Goal: Subscribe to service/newsletter

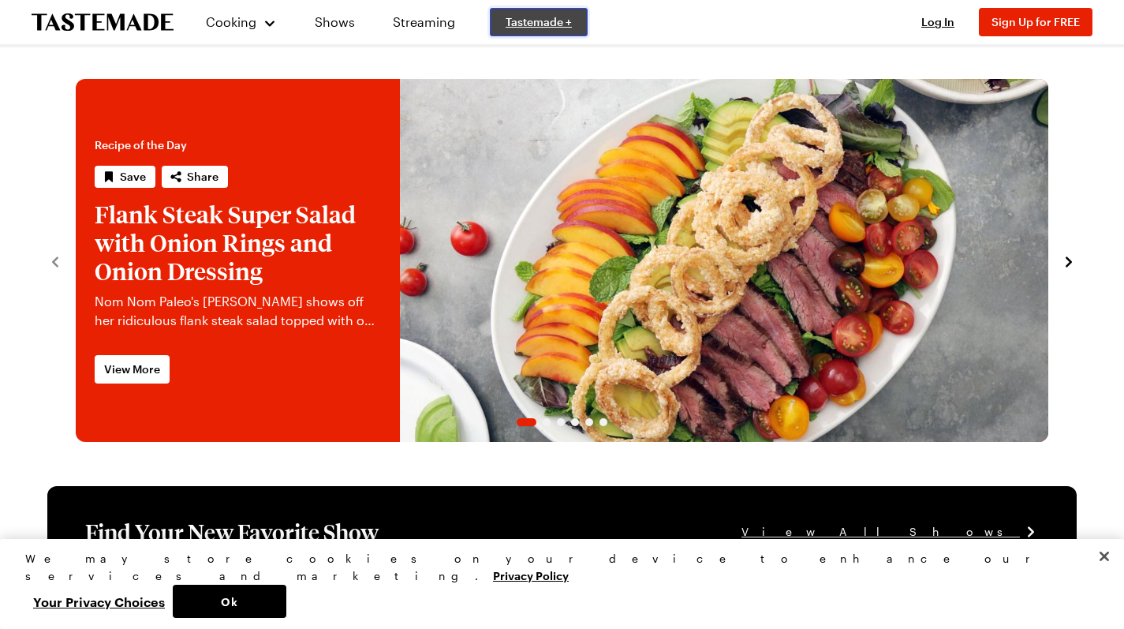
click at [523, 29] on span "Tastemade +" at bounding box center [539, 22] width 66 height 16
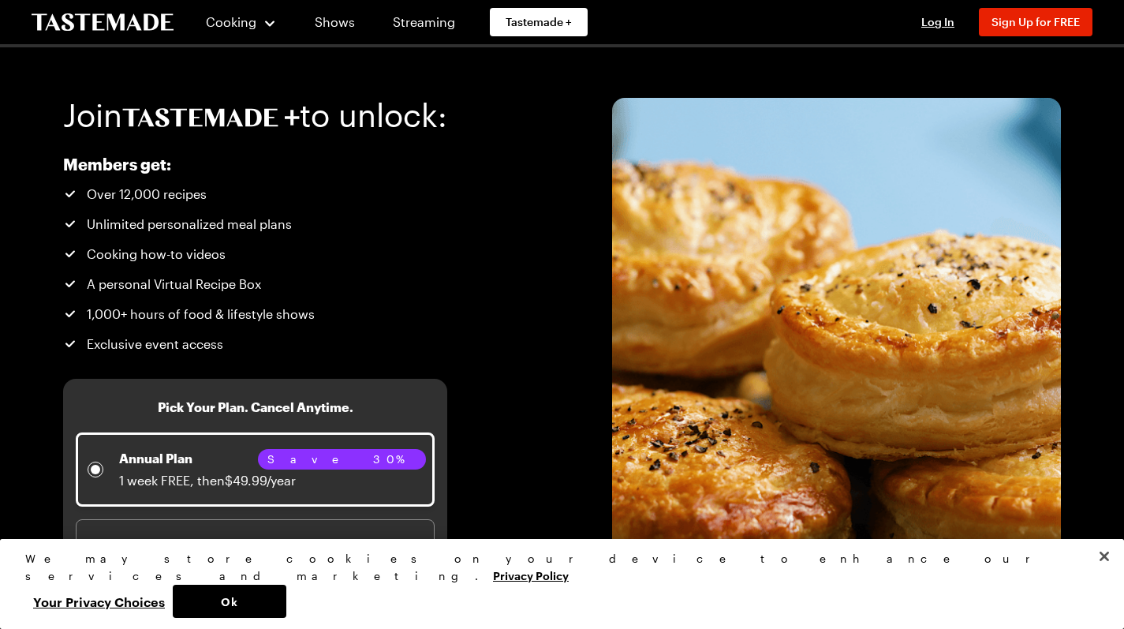
click at [118, 22] on icon "To Tastemade Home Page" at bounding box center [103, 22] width 142 height 18
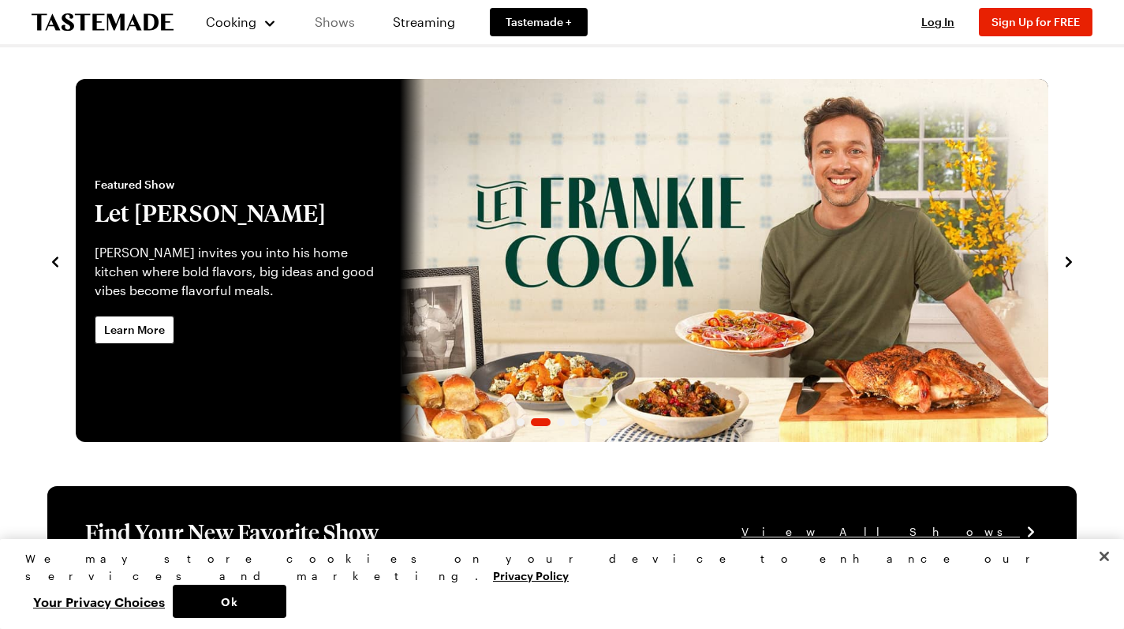
click at [338, 24] on link "Shows" at bounding box center [335, 22] width 72 height 44
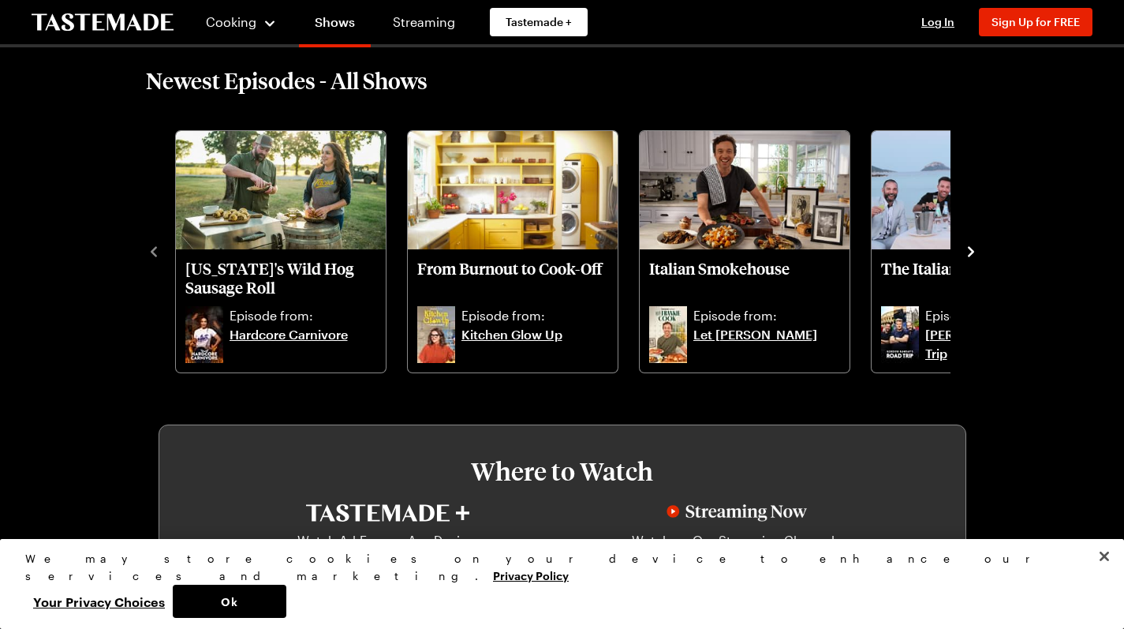
scroll to position [492, 0]
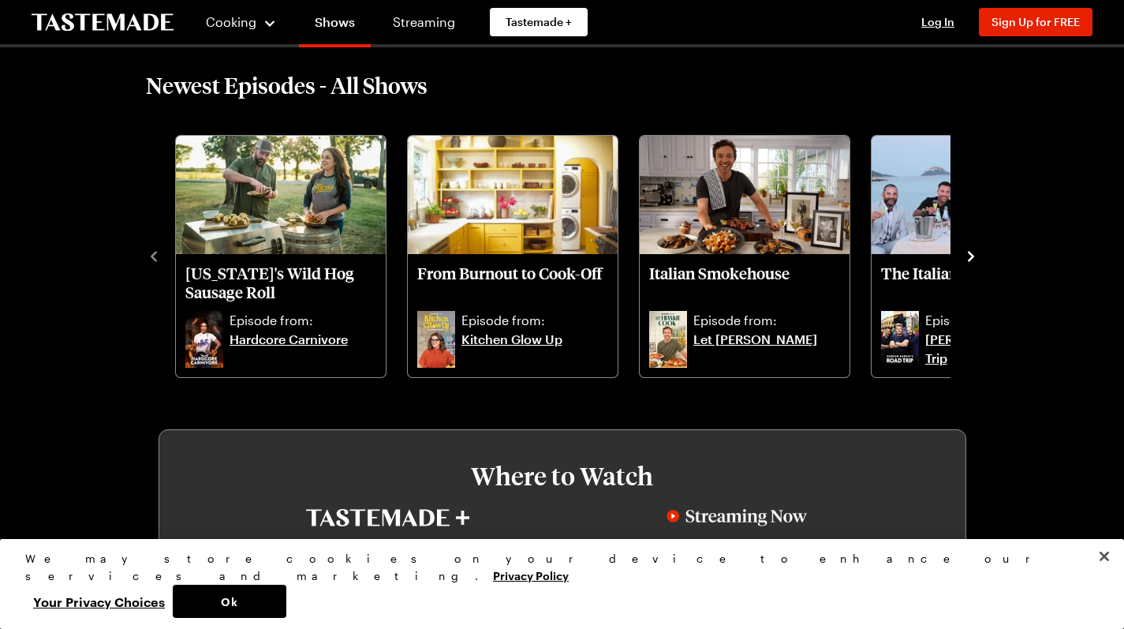
click at [979, 258] on icon "navigate to next item" at bounding box center [971, 256] width 16 height 16
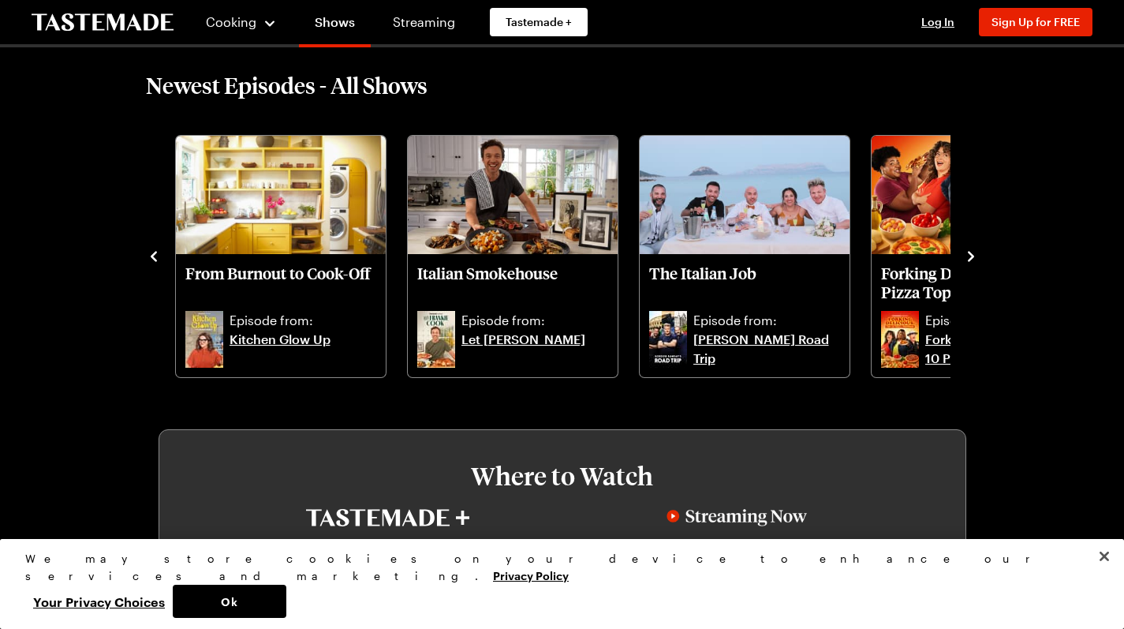
click at [979, 258] on icon "navigate to next item" at bounding box center [971, 256] width 16 height 16
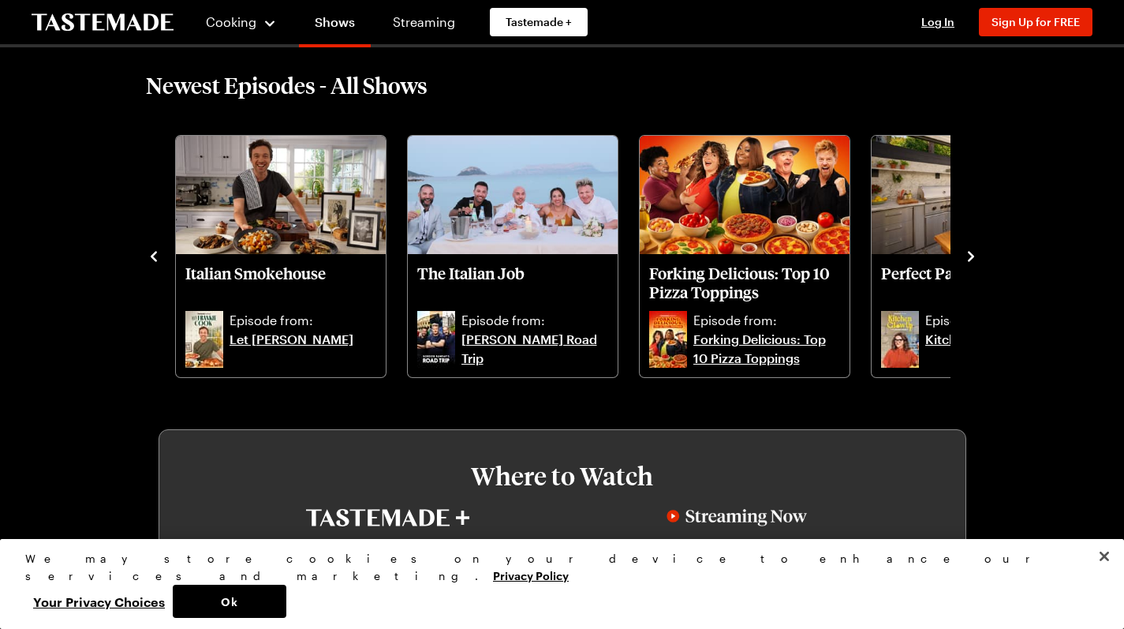
click at [979, 259] on icon "navigate to next item" at bounding box center [971, 256] width 16 height 16
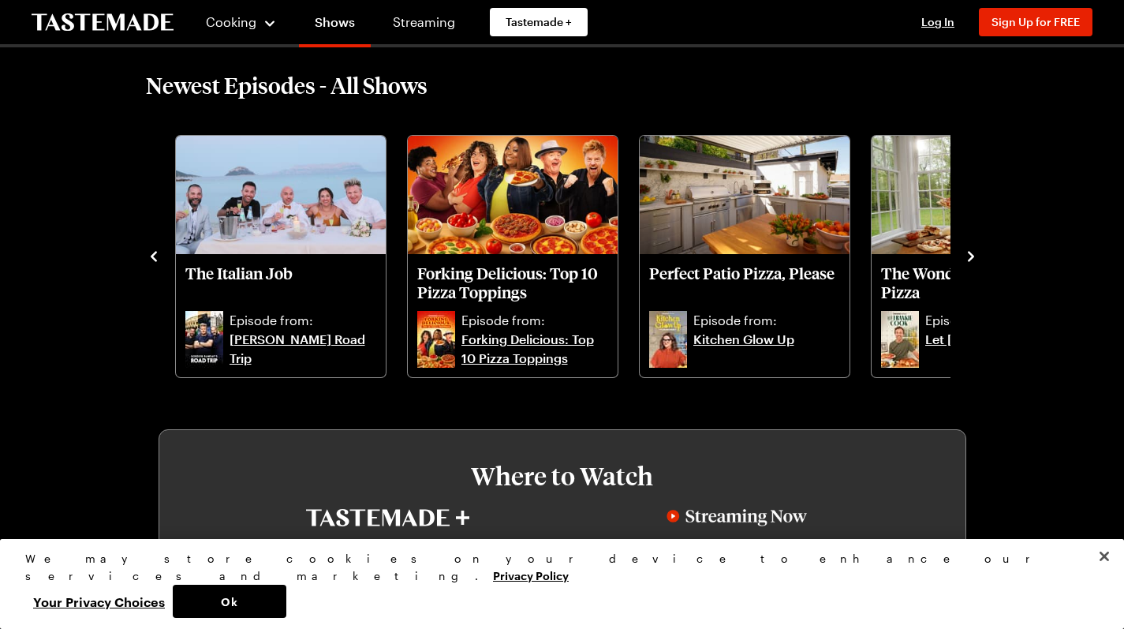
click at [979, 259] on icon "navigate to next item" at bounding box center [971, 256] width 16 height 16
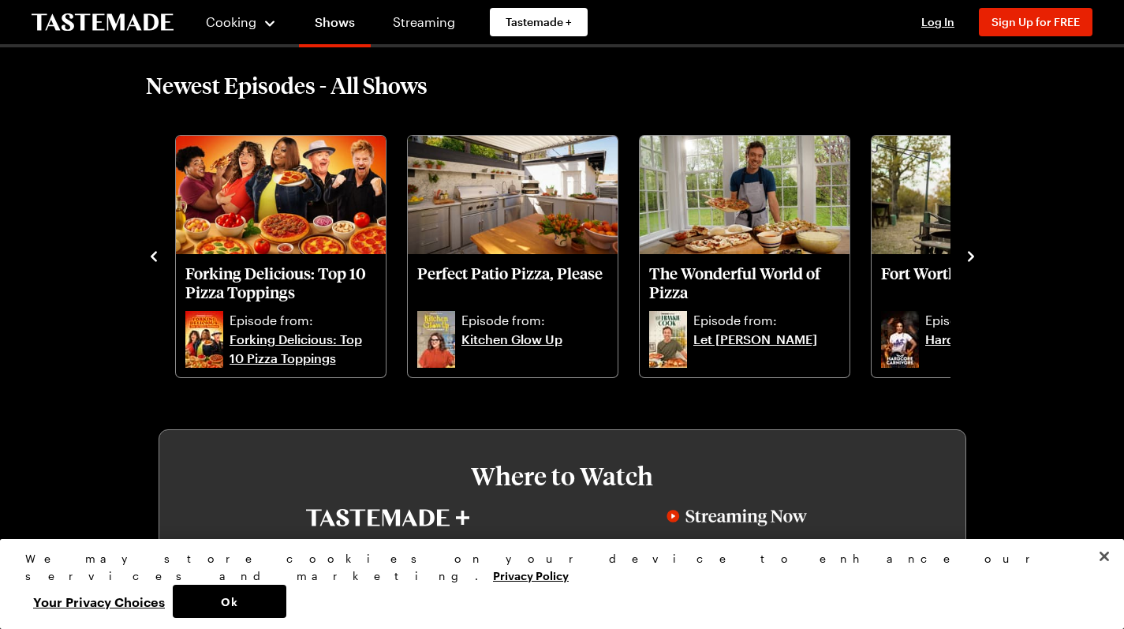
click at [979, 259] on icon "navigate to next item" at bounding box center [971, 256] width 16 height 16
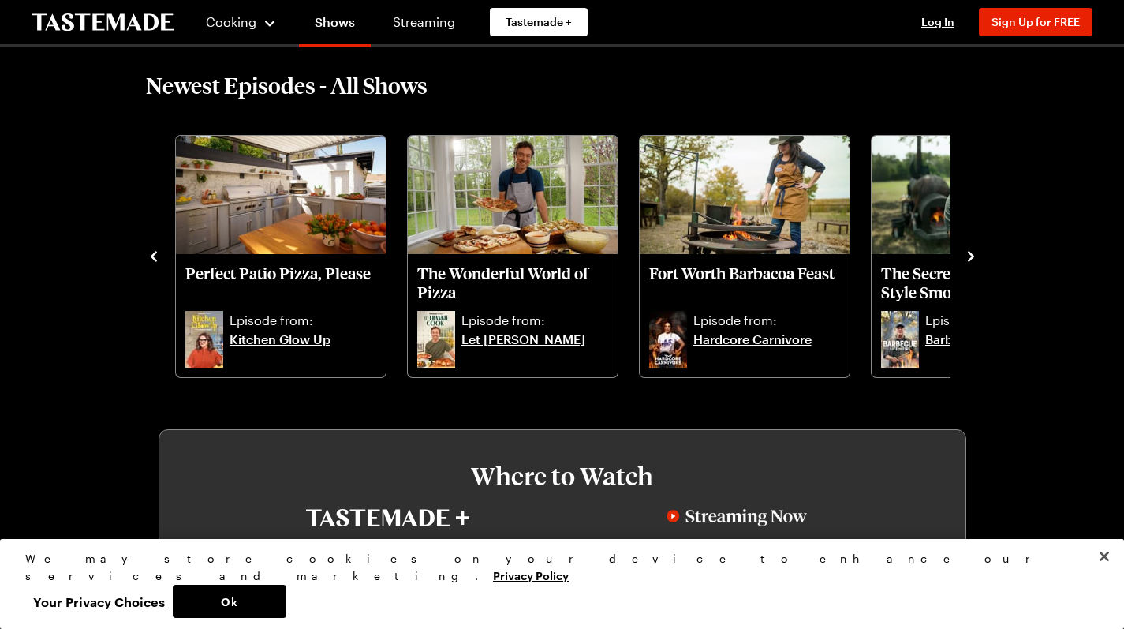
click at [979, 259] on icon "navigate to next item" at bounding box center [971, 256] width 16 height 16
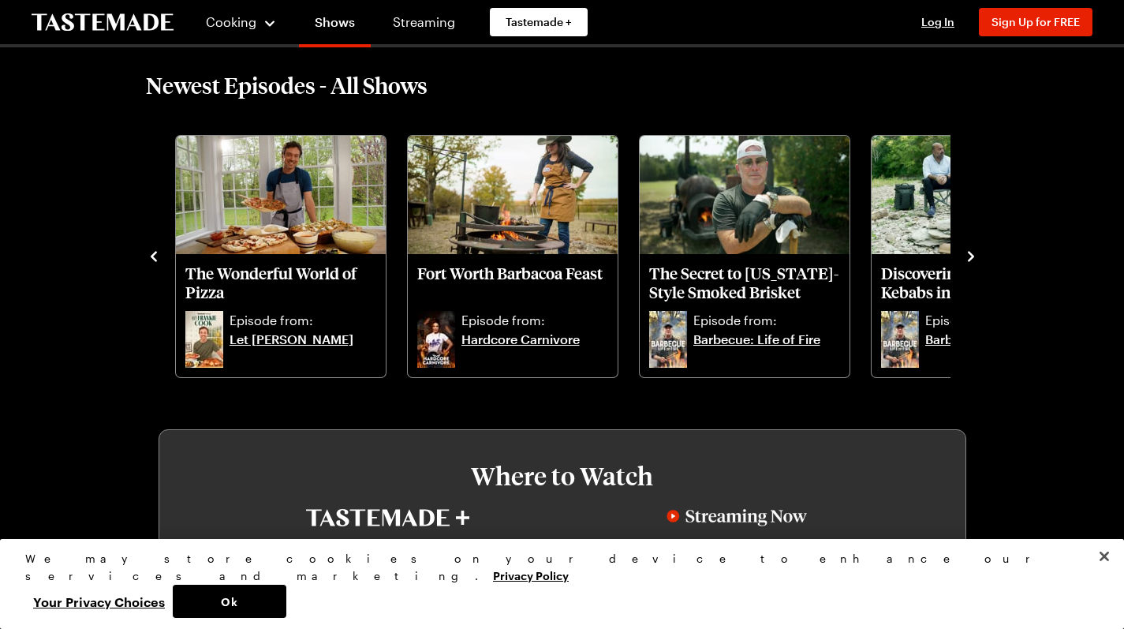
click at [979, 259] on icon "navigate to next item" at bounding box center [971, 256] width 16 height 16
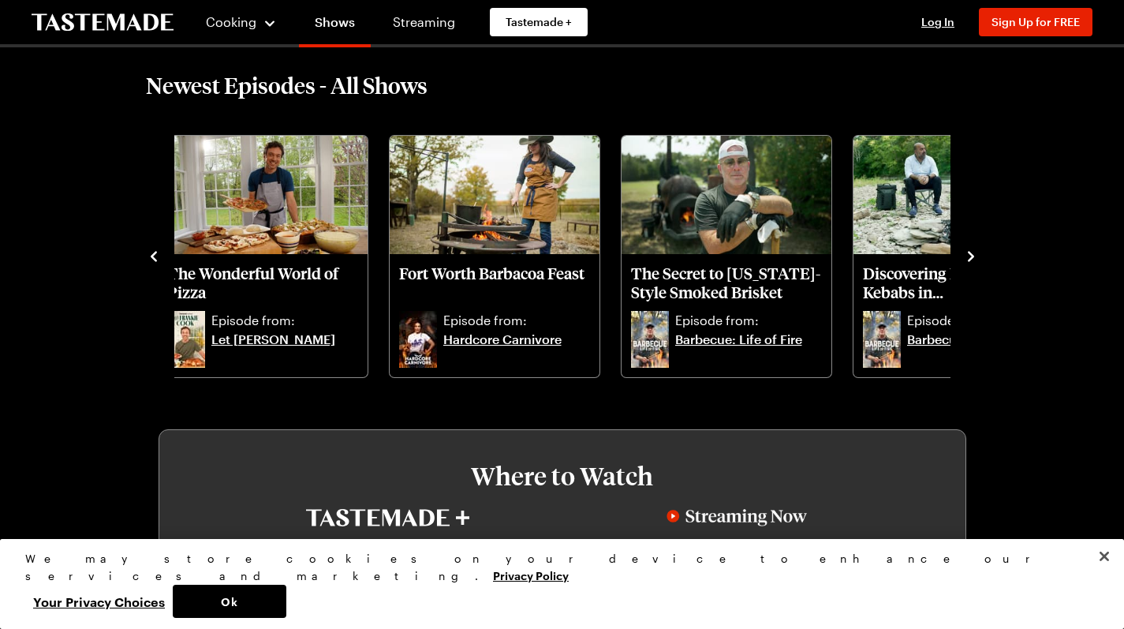
click at [979, 259] on icon "navigate to next item" at bounding box center [971, 256] width 16 height 16
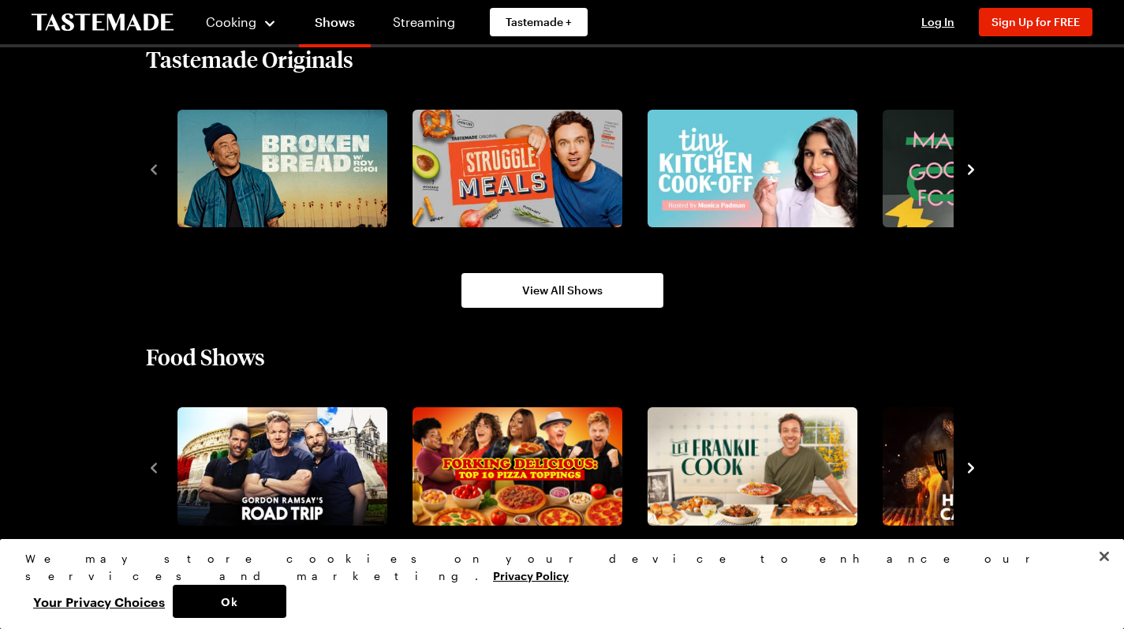
scroll to position [1156, 0]
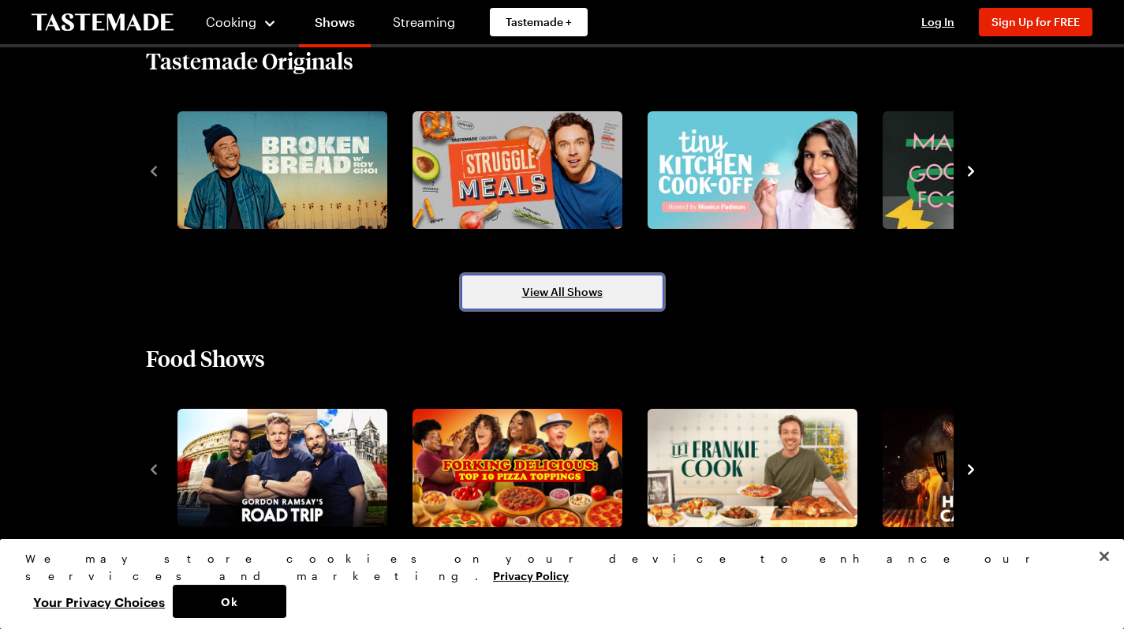
click at [578, 286] on span "View All Shows" at bounding box center [562, 292] width 80 height 16
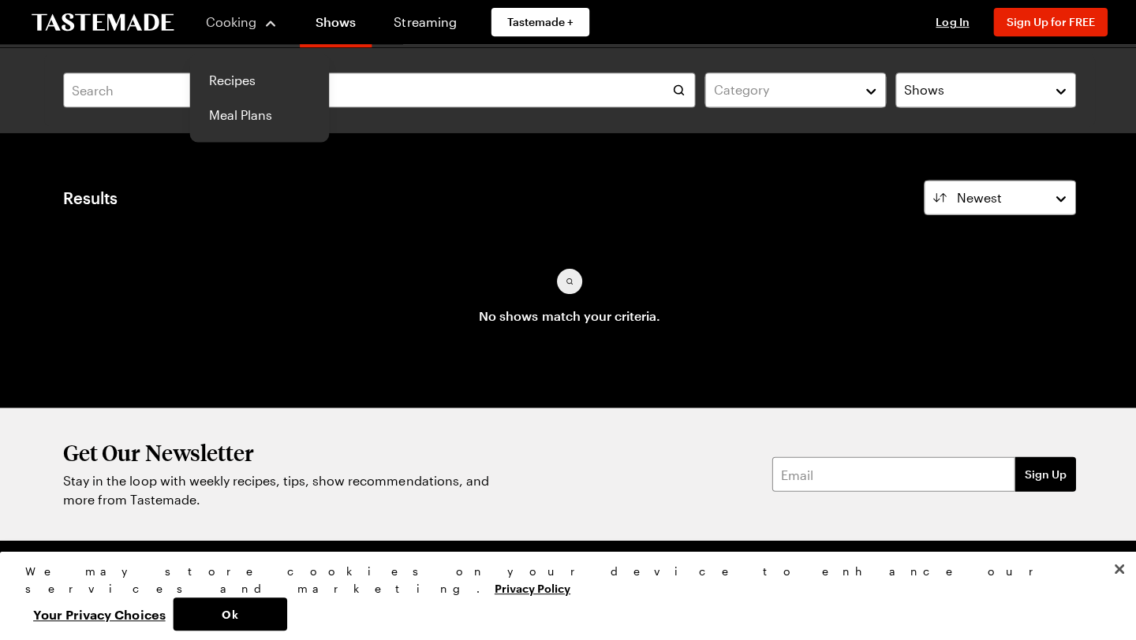
click at [243, 30] on div "Cooking" at bounding box center [241, 22] width 72 height 19
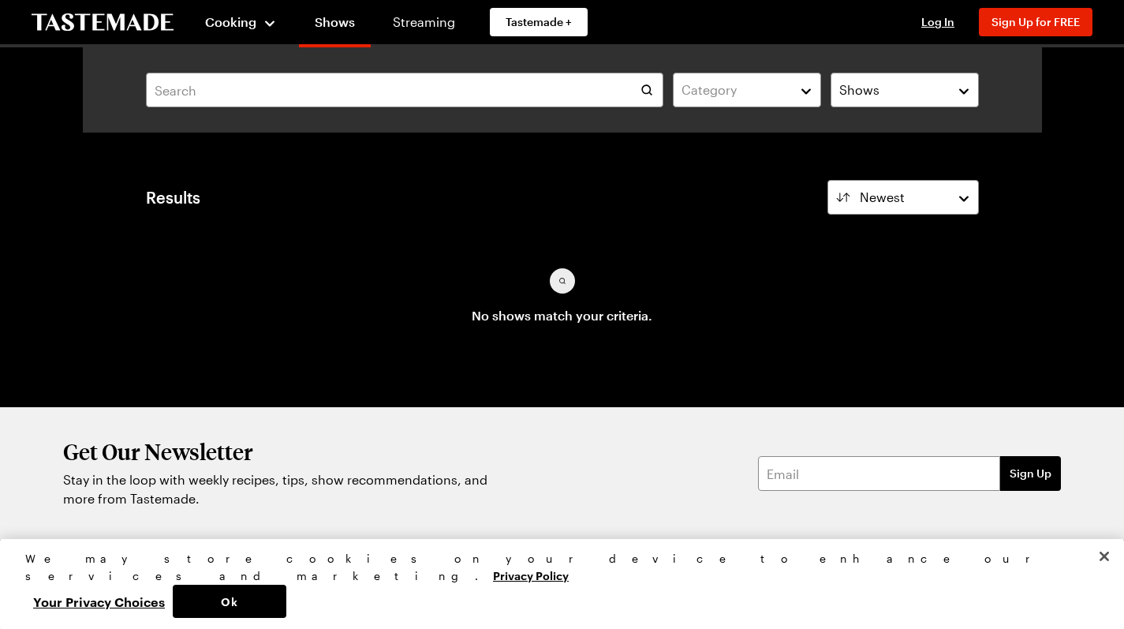
click at [147, 27] on icon "To Tastemade Home Page" at bounding box center [103, 21] width 142 height 17
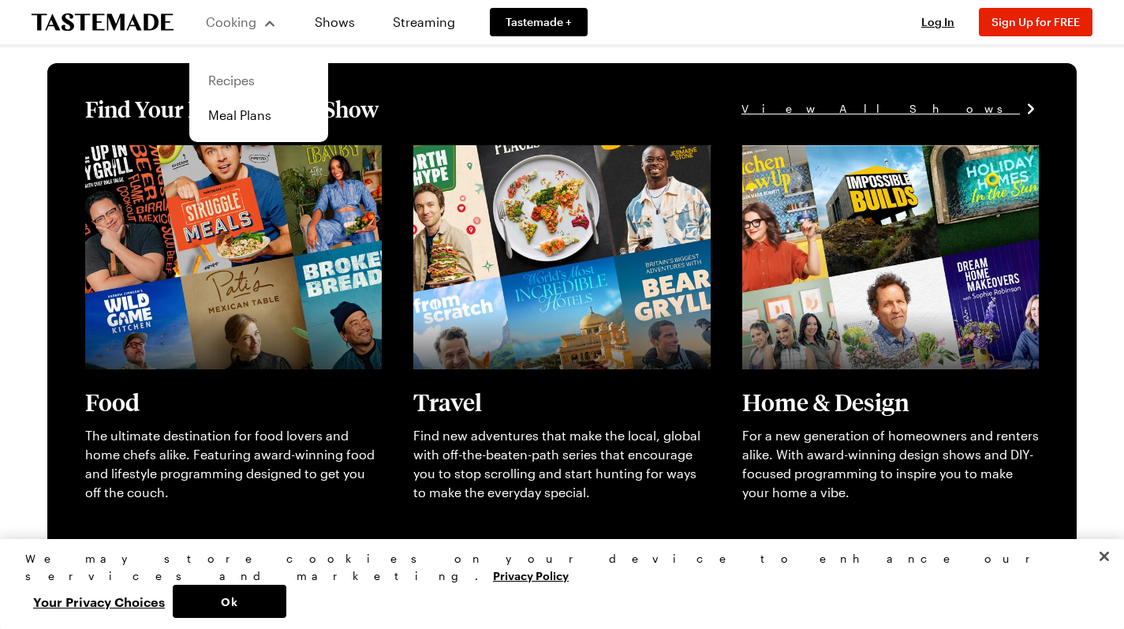
click at [248, 77] on link "Recipes" at bounding box center [259, 80] width 120 height 35
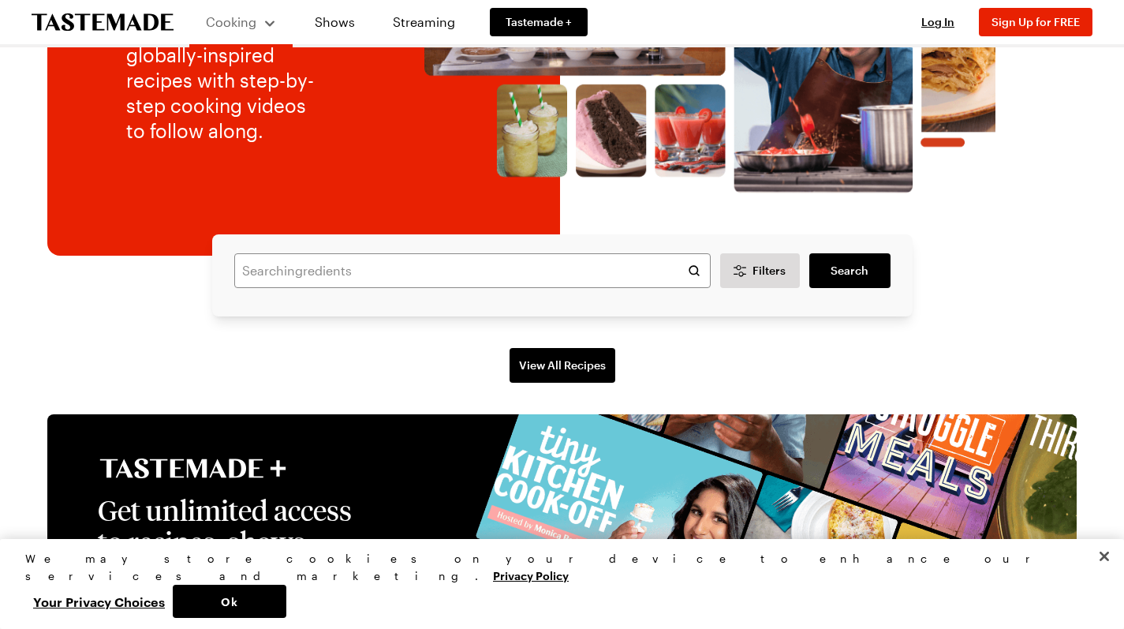
scroll to position [221, 0]
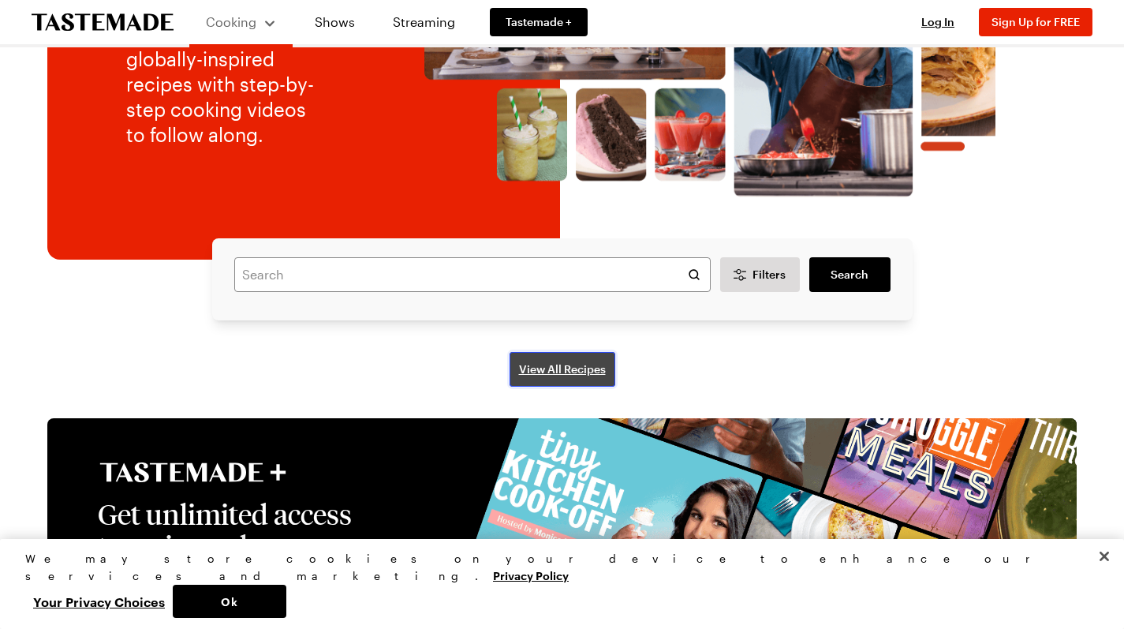
click at [552, 377] on span "View All Recipes" at bounding box center [562, 369] width 87 height 16
click at [622, 292] on input "text" at bounding box center [472, 274] width 476 height 35
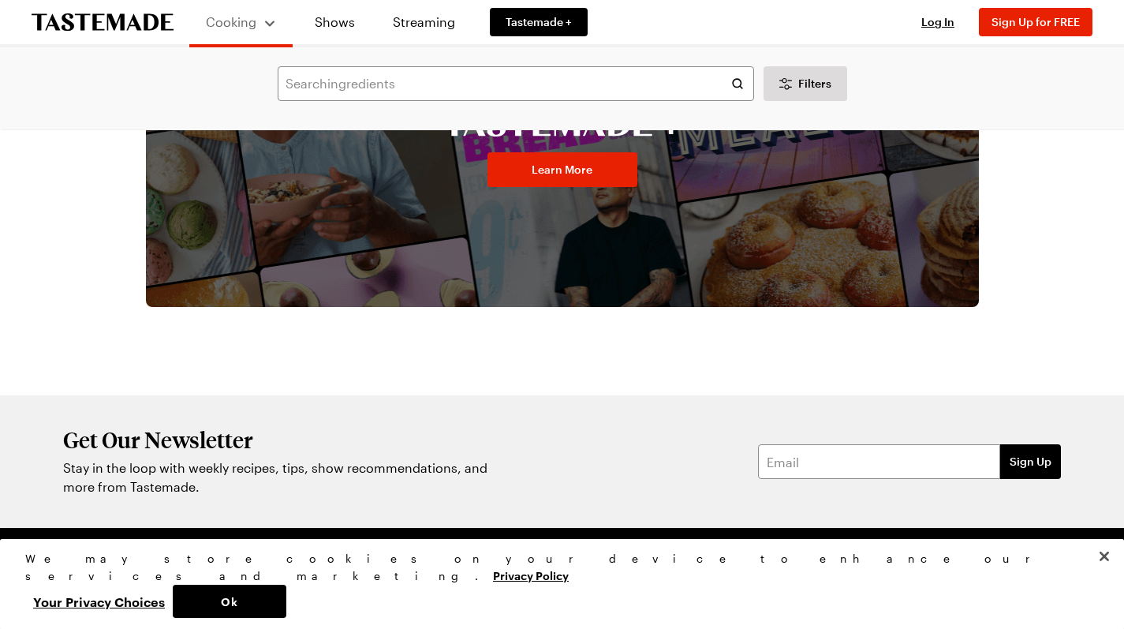
scroll to position [437, 0]
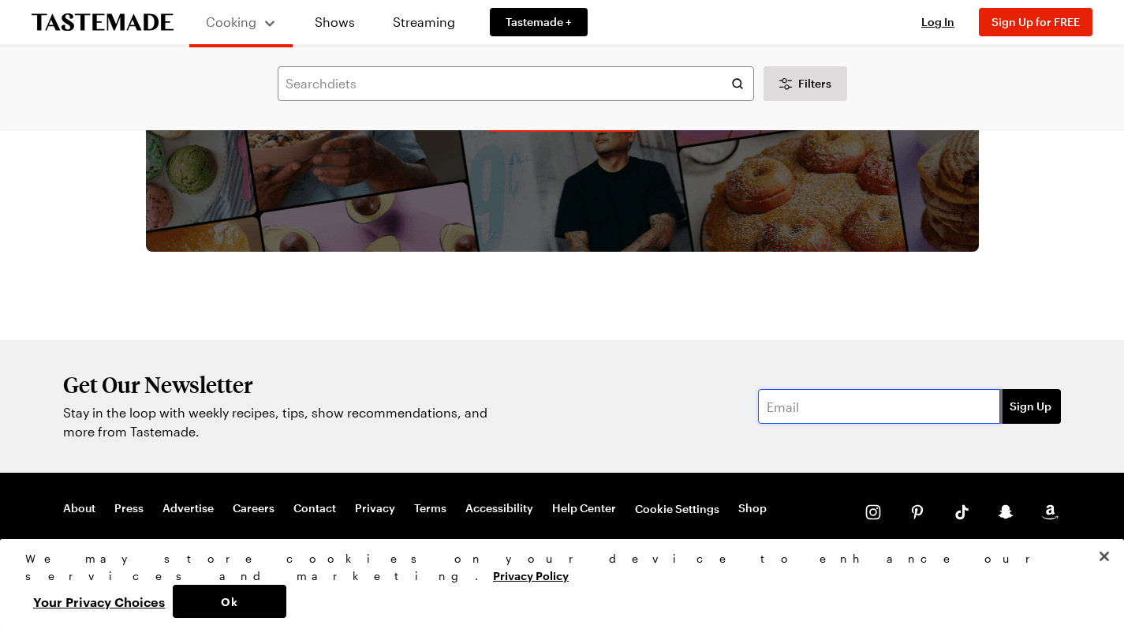
click at [865, 414] on input "email" at bounding box center [879, 406] width 242 height 35
type input "[PERSON_NAME][EMAIL_ADDRESS][DOMAIN_NAME]"
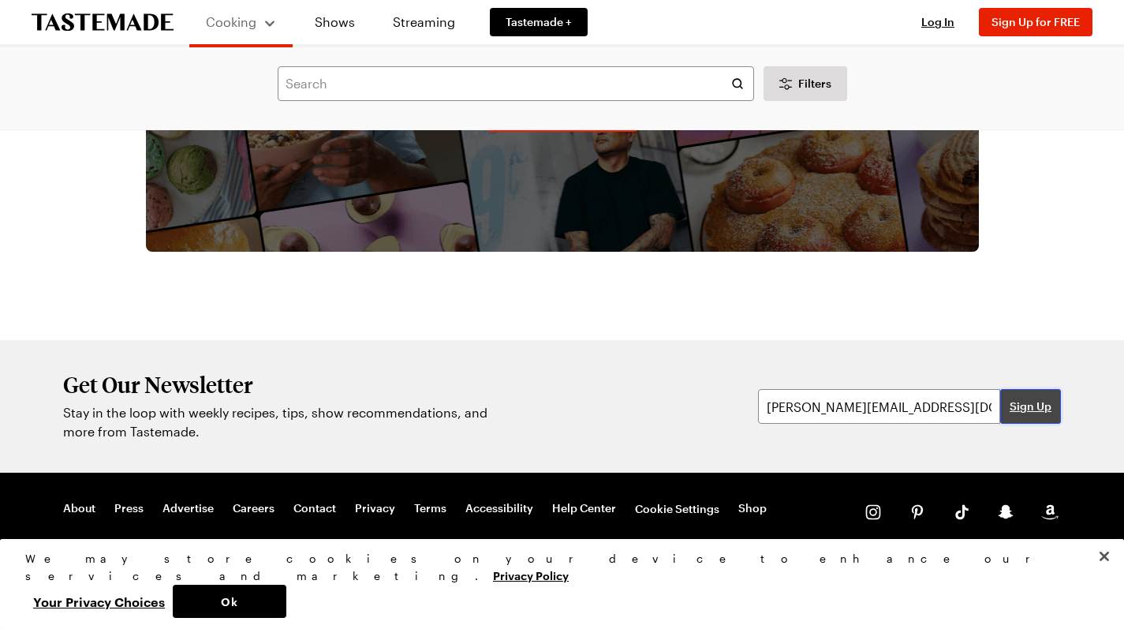
click at [1030, 397] on button "Sign Up" at bounding box center [1030, 406] width 61 height 35
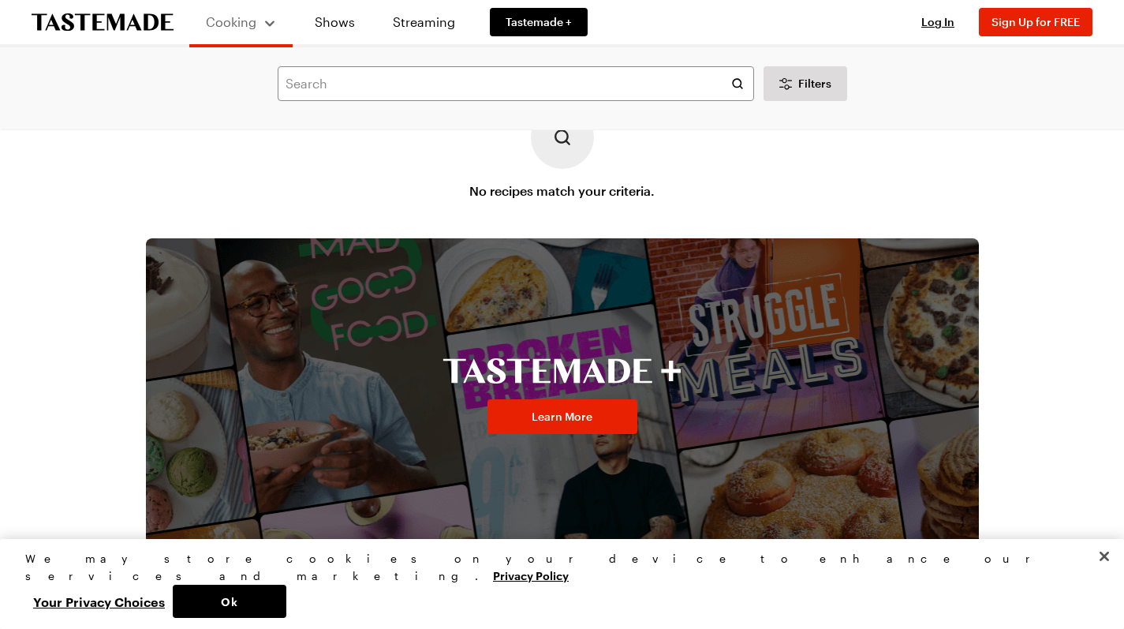
scroll to position [0, 0]
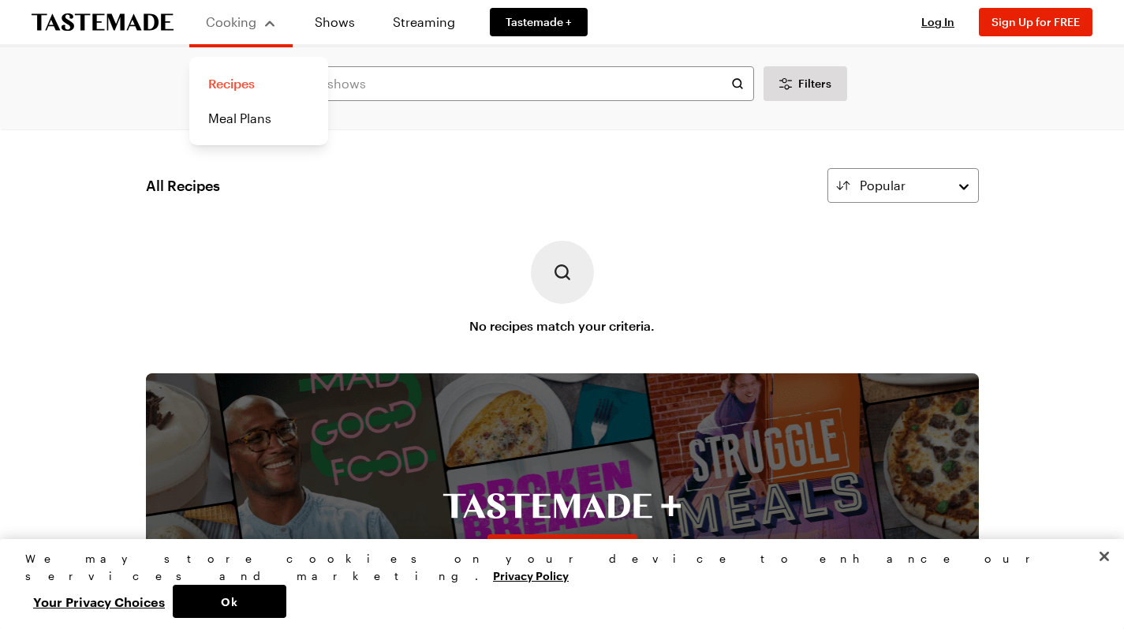
click at [239, 88] on link "Recipes" at bounding box center [259, 83] width 120 height 35
click at [114, 28] on icon "To Tastemade Home Page" at bounding box center [103, 22] width 142 height 18
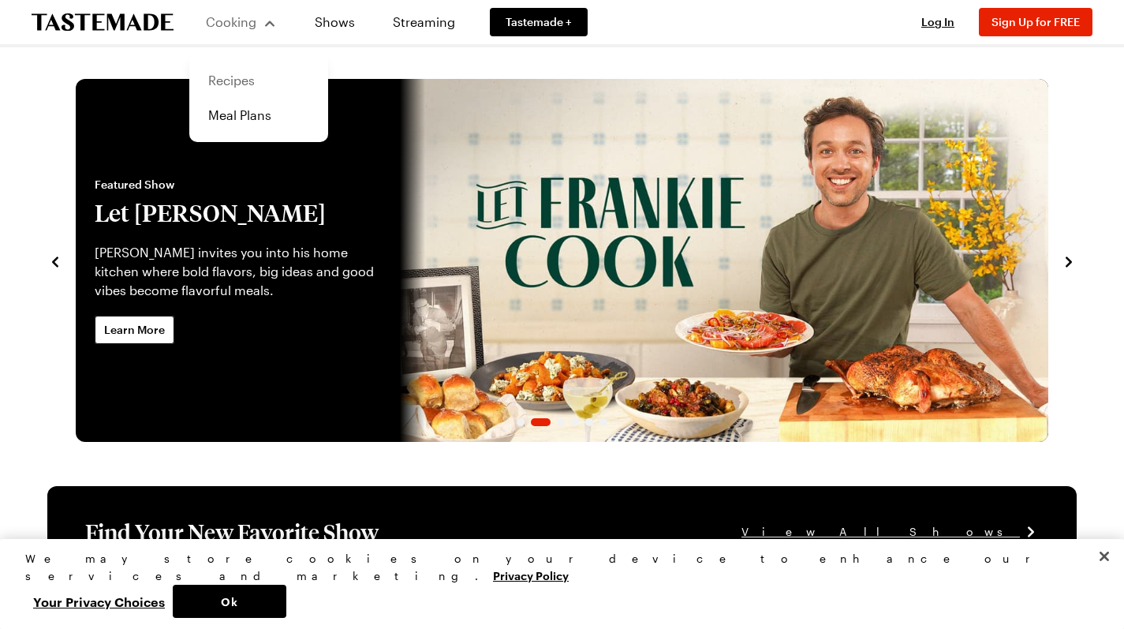
click at [231, 79] on link "Recipes" at bounding box center [259, 80] width 120 height 35
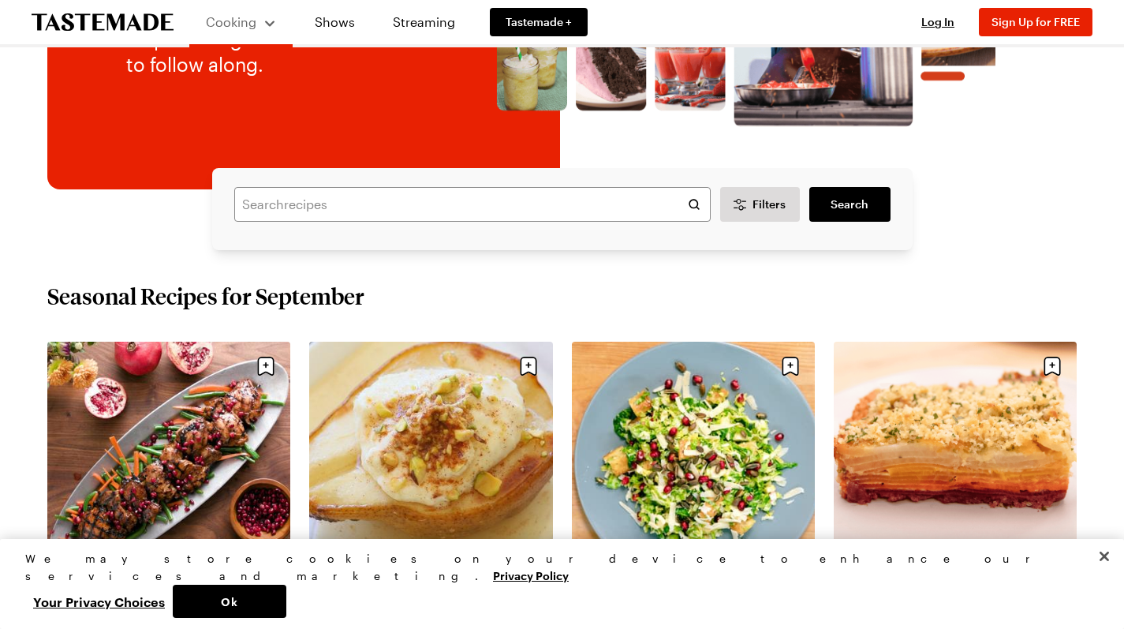
scroll to position [312, 0]
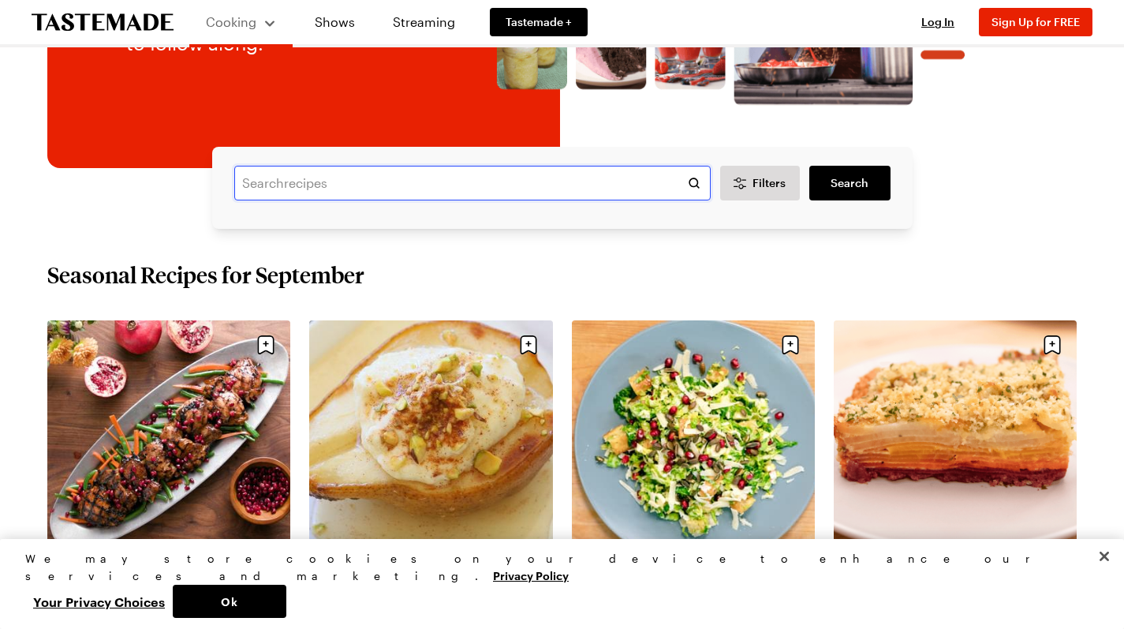
click at [427, 200] on input "text" at bounding box center [472, 183] width 476 height 35
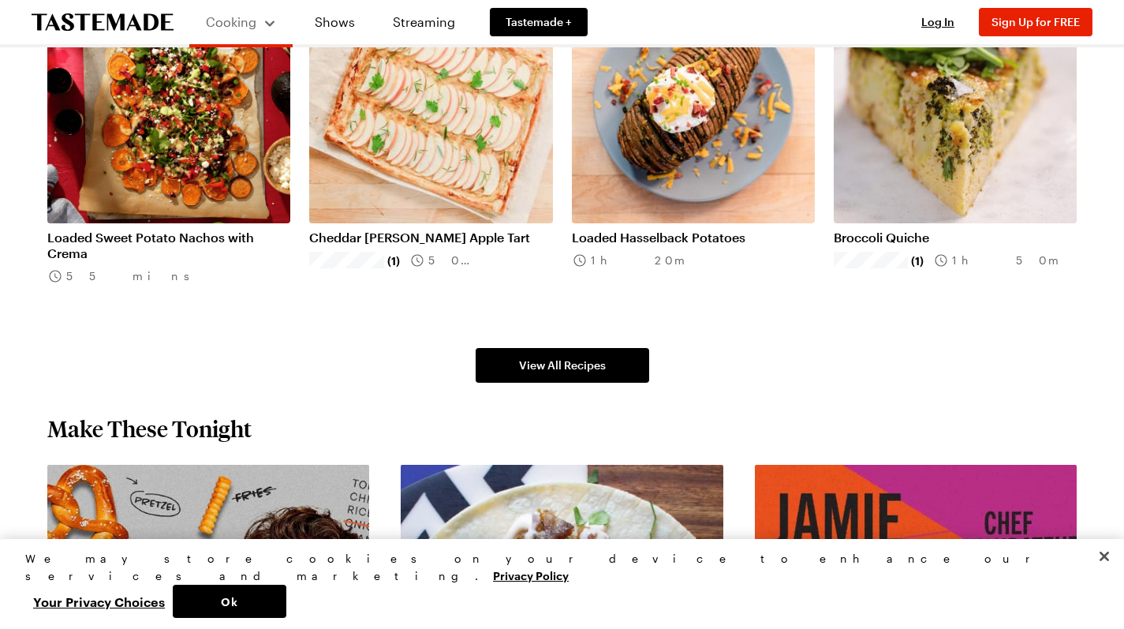
scroll to position [1042, 0]
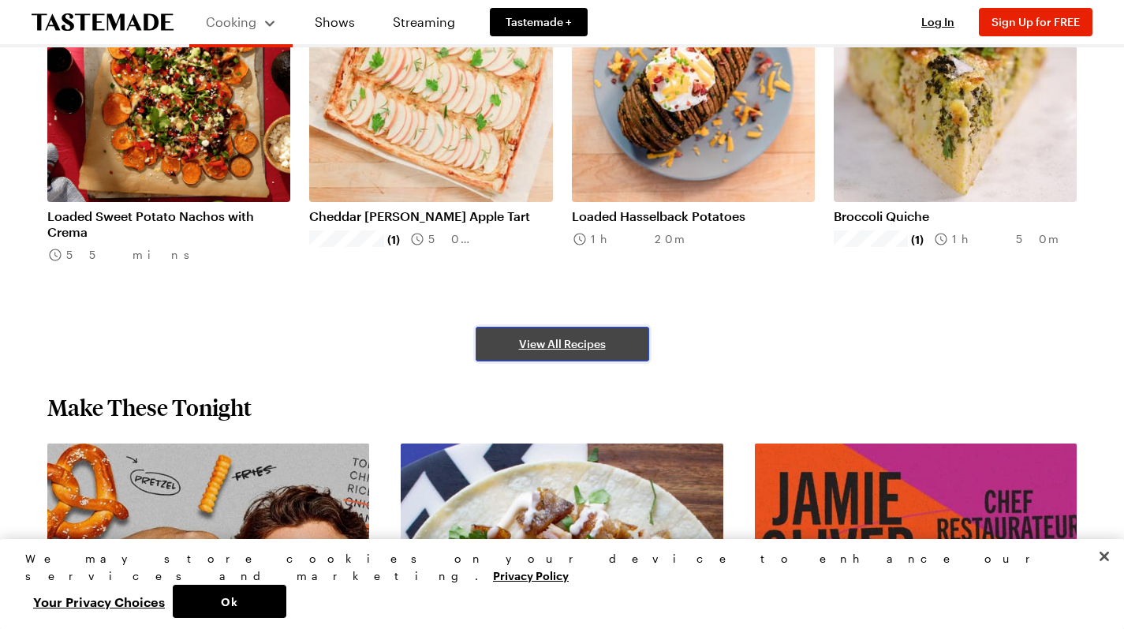
click at [537, 357] on link "View All Recipes" at bounding box center [563, 344] width 174 height 35
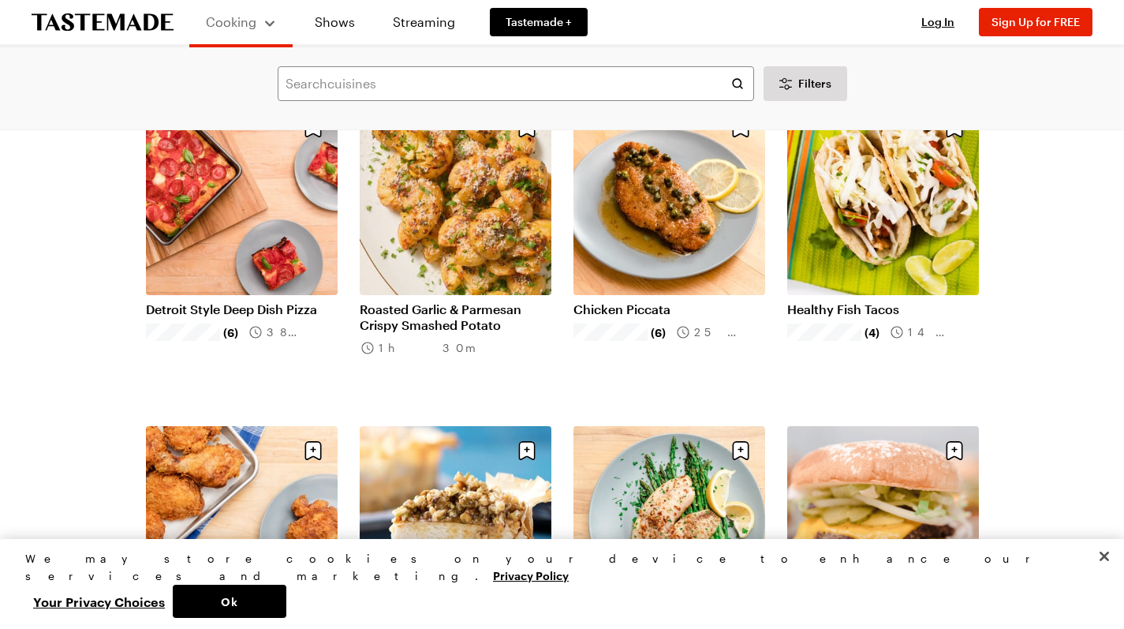
scroll to position [1131, 0]
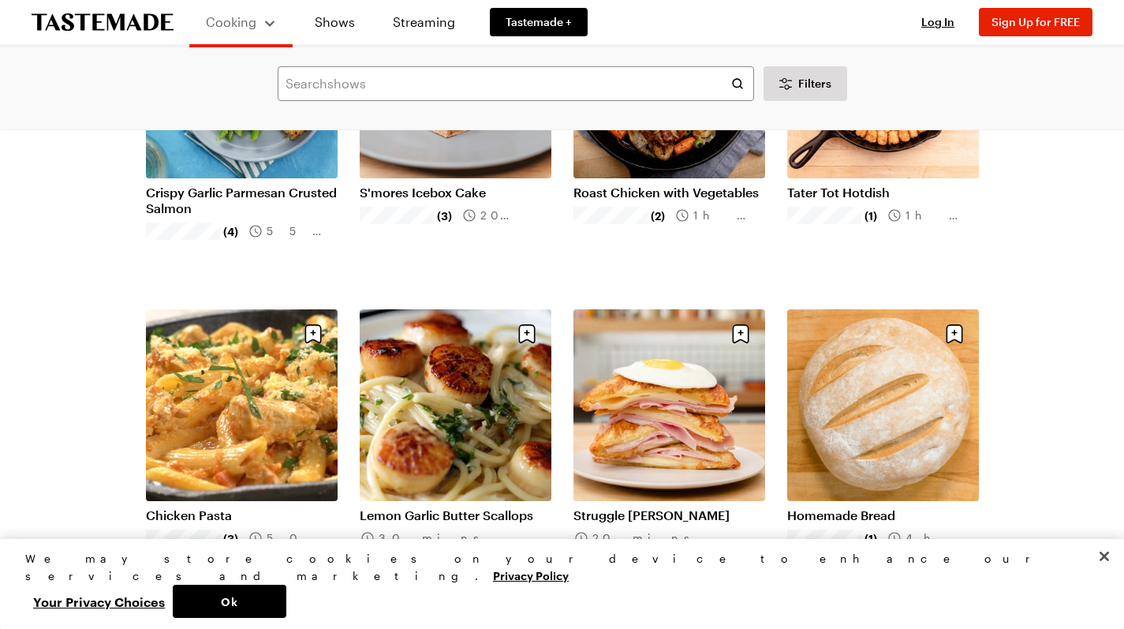
scroll to position [3159, 0]
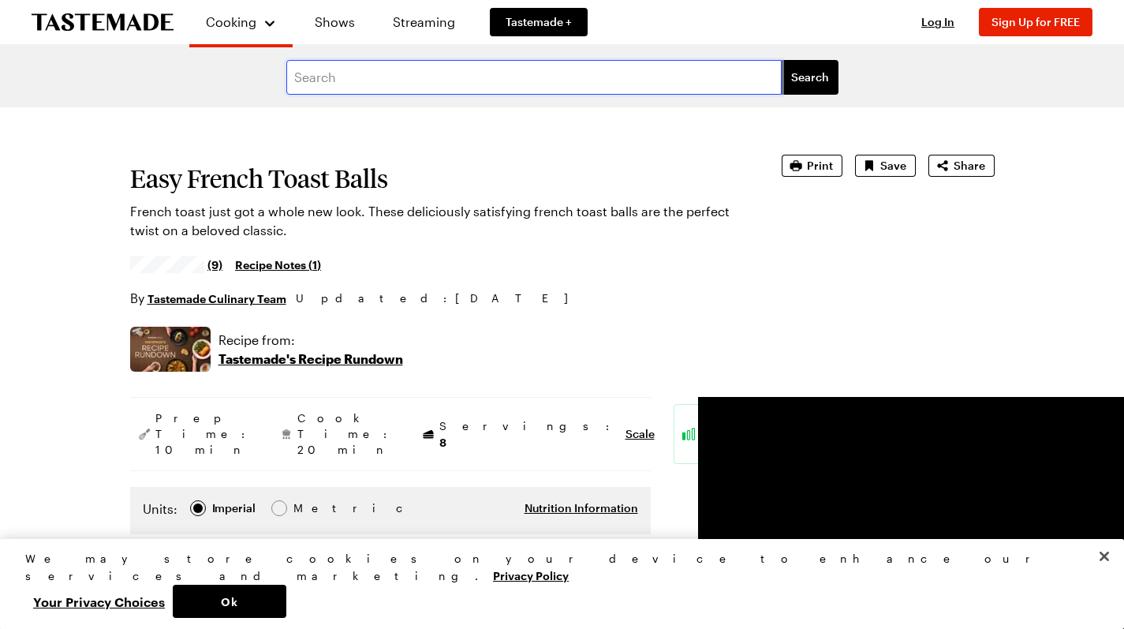
click at [596, 78] on input "text" at bounding box center [533, 77] width 495 height 35
click at [410, 19] on link "Streaming" at bounding box center [424, 22] width 94 height 44
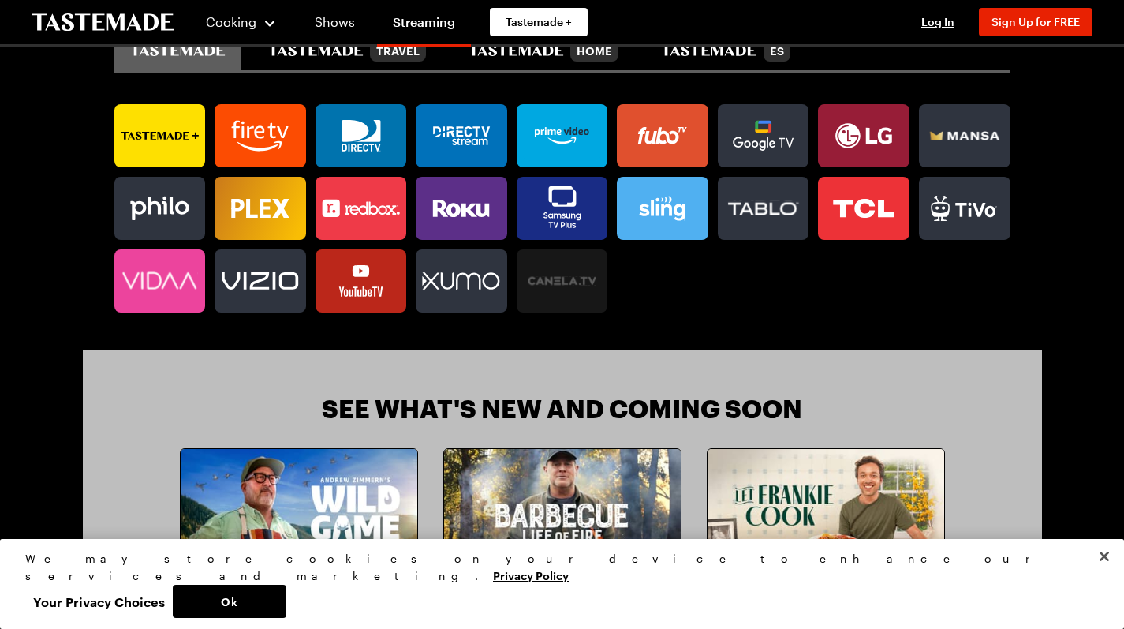
scroll to position [1320, 0]
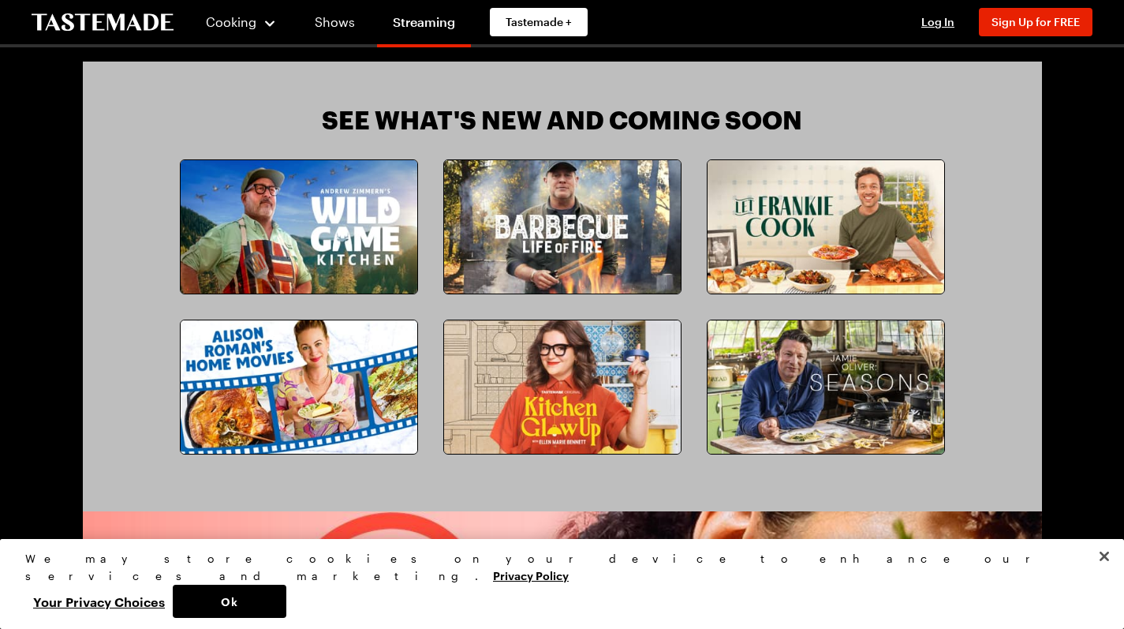
click at [292, 422] on img at bounding box center [299, 386] width 237 height 133
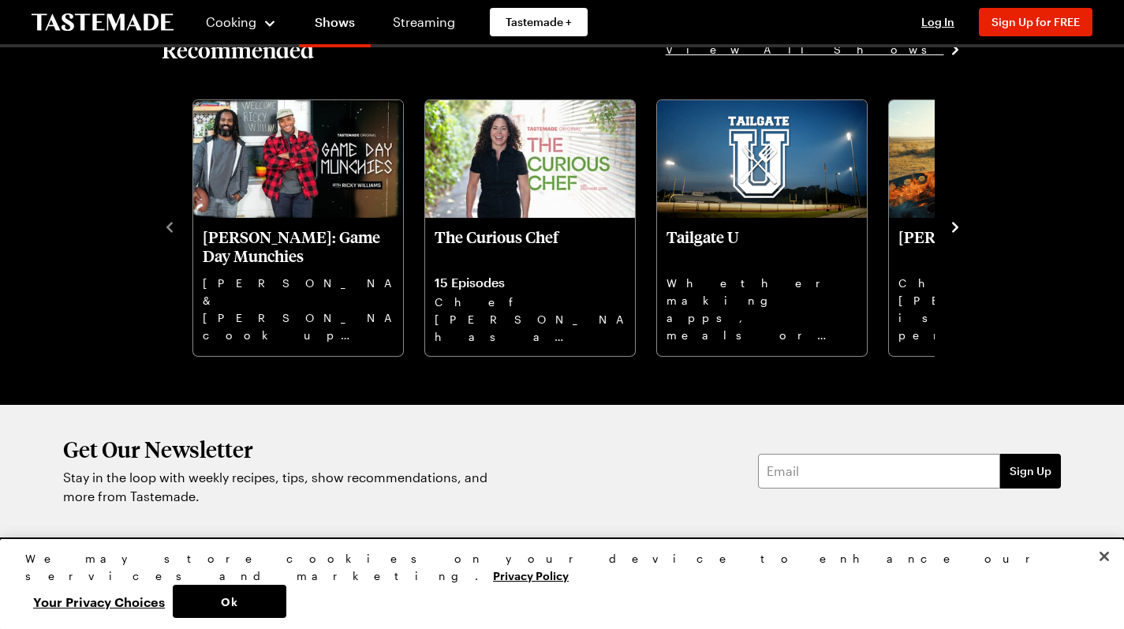
scroll to position [1159, 1]
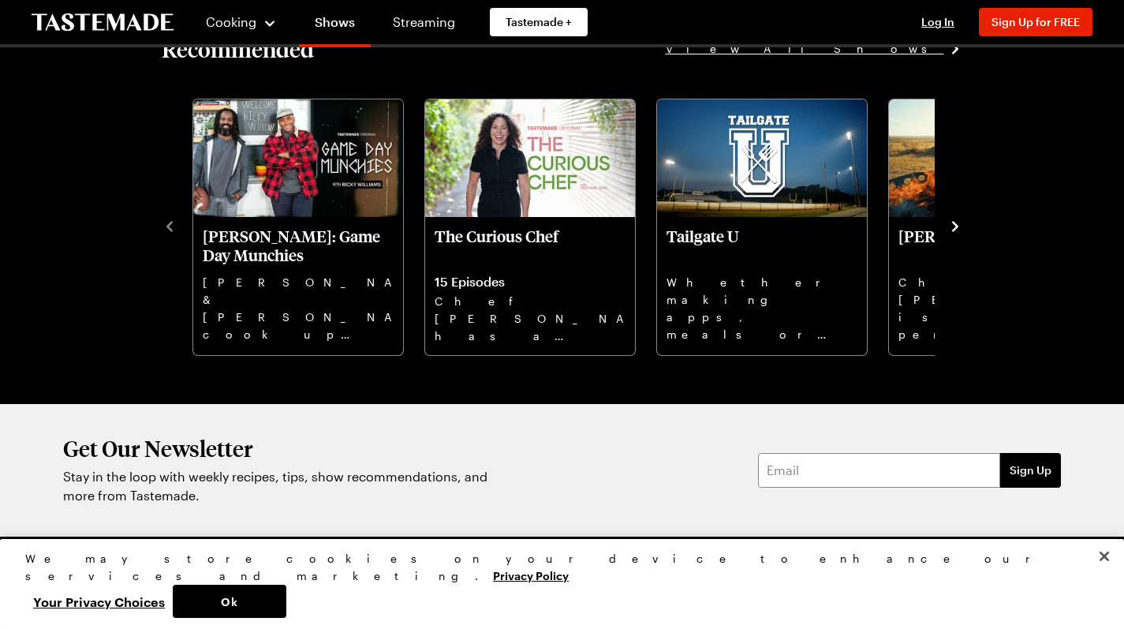
click at [963, 234] on icon "navigate to next item" at bounding box center [955, 226] width 16 height 16
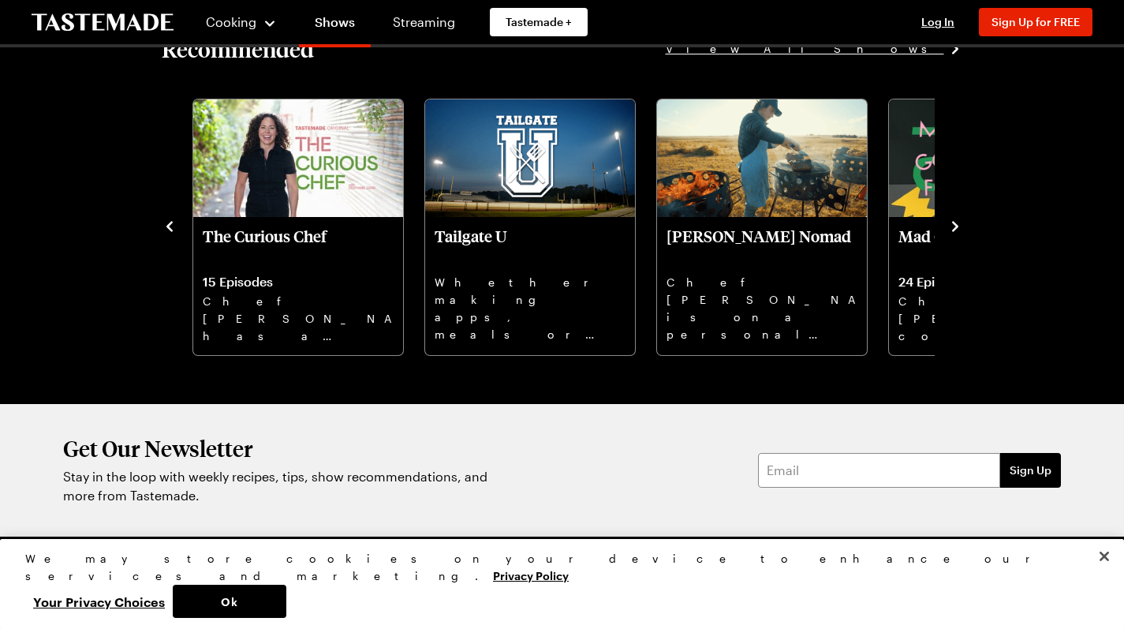
scroll to position [1152, 2]
click at [963, 234] on icon "navigate to next item" at bounding box center [955, 226] width 16 height 16
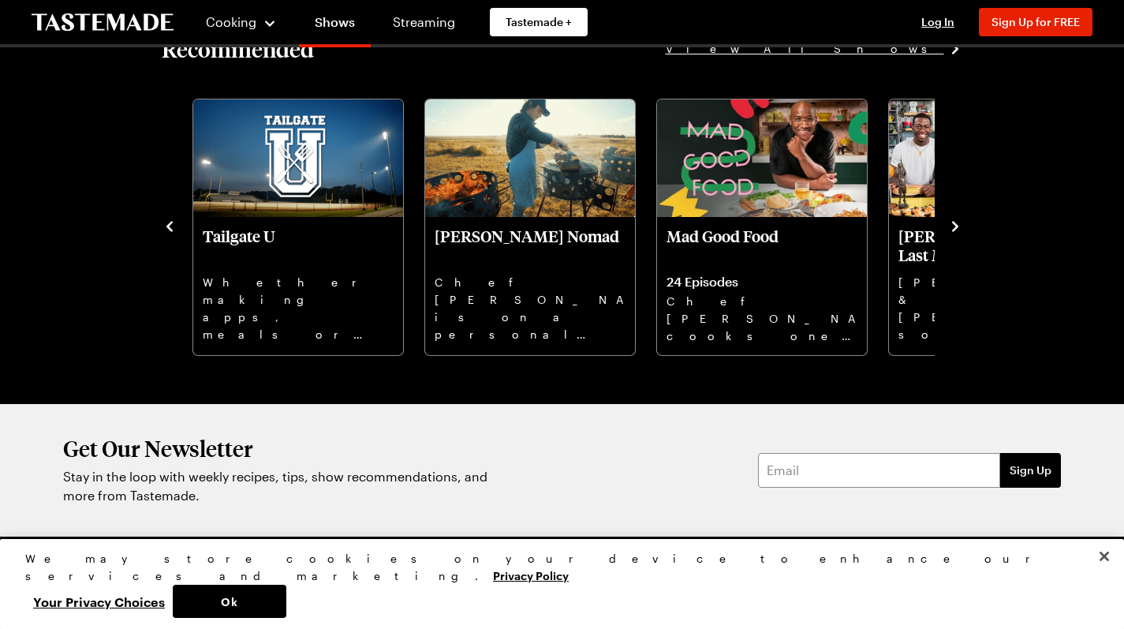
click at [963, 234] on icon "navigate to next item" at bounding box center [955, 226] width 16 height 16
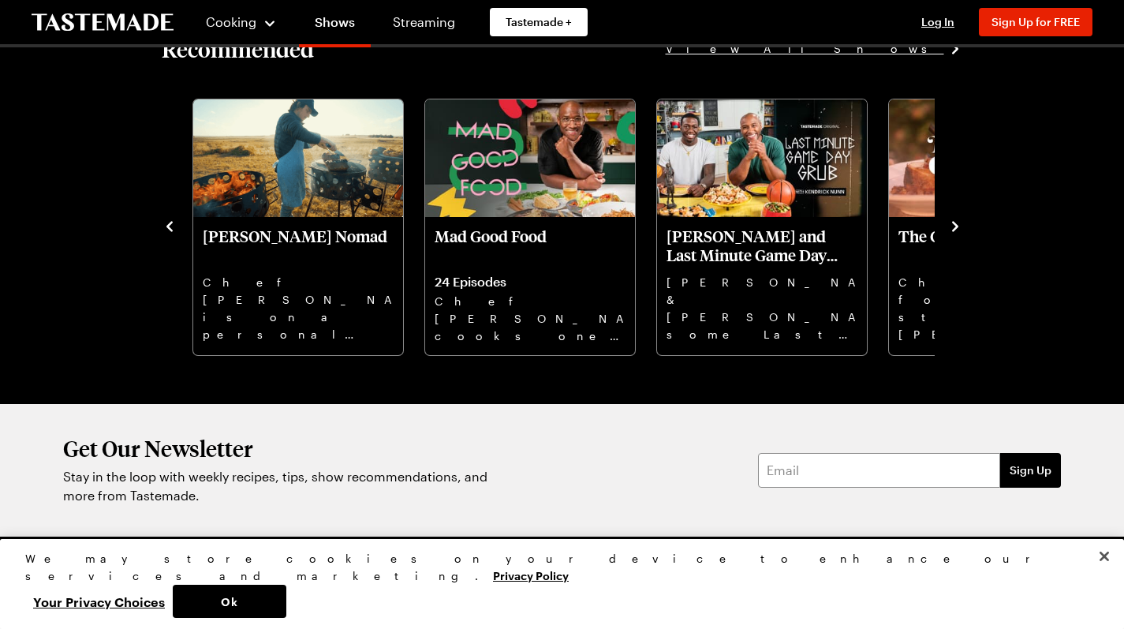
click at [963, 234] on icon "navigate to next item" at bounding box center [955, 226] width 16 height 16
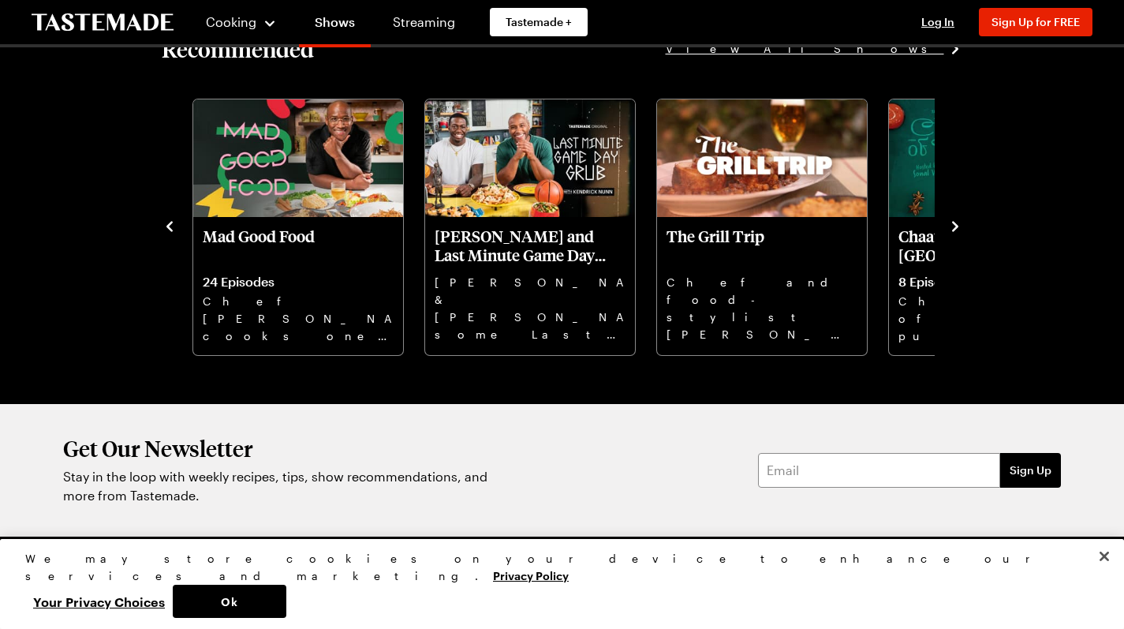
click at [963, 234] on icon "navigate to next item" at bounding box center [955, 226] width 16 height 16
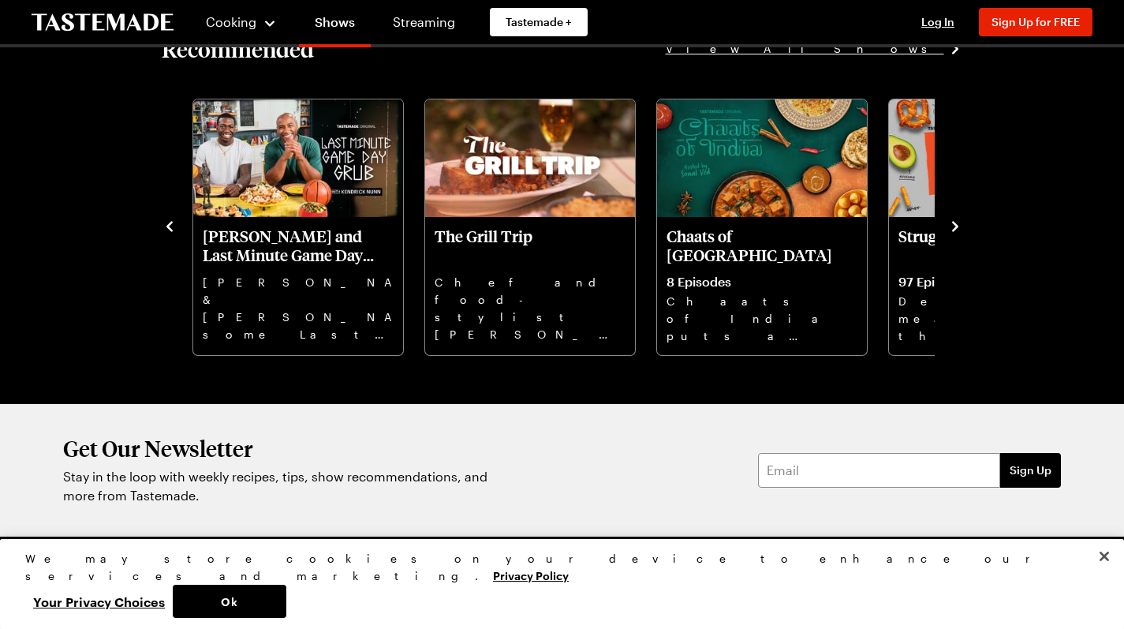
click at [963, 234] on icon "navigate to next item" at bounding box center [955, 226] width 16 height 16
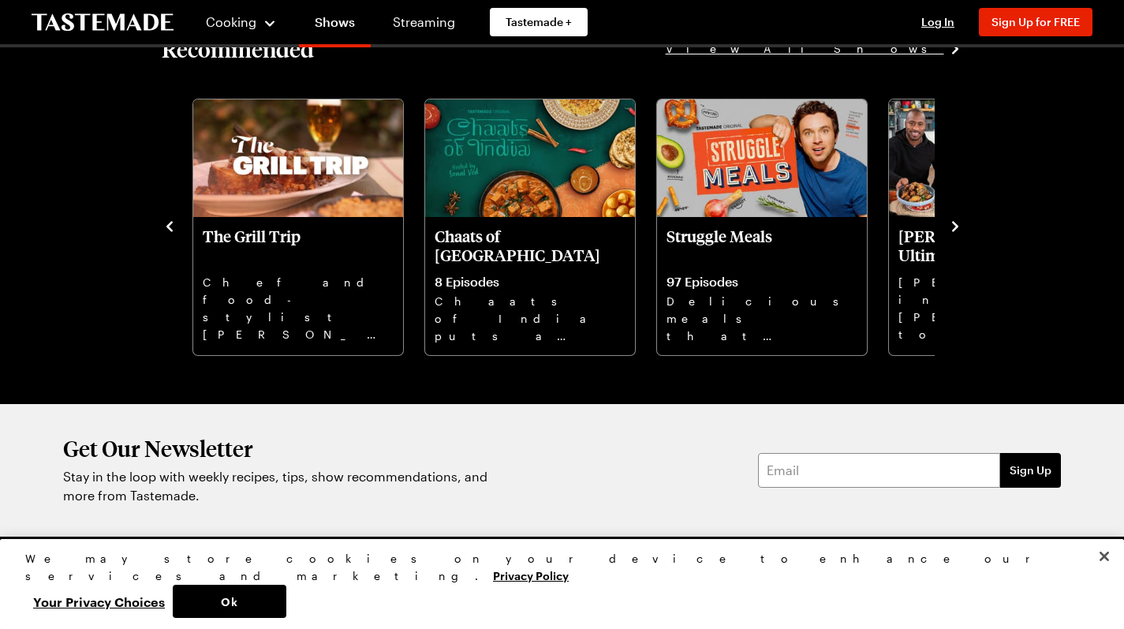
click at [963, 234] on icon "navigate to next item" at bounding box center [955, 226] width 16 height 16
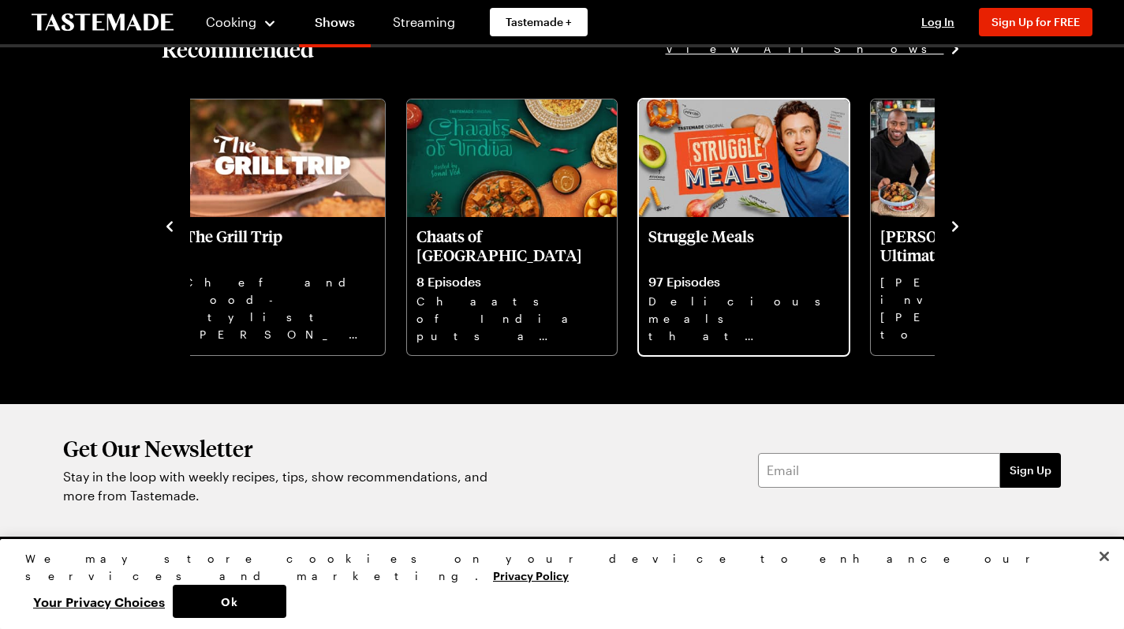
click at [683, 218] on img "9 / 10" at bounding box center [744, 158] width 210 height 118
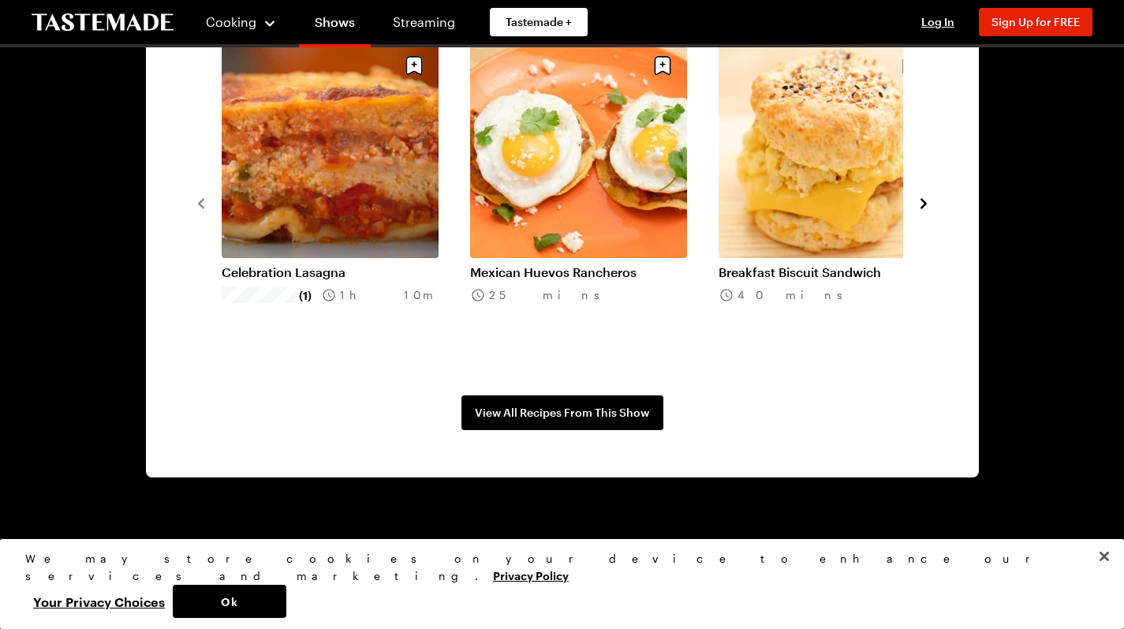
scroll to position [1221, 0]
